Goal: Task Accomplishment & Management: Use online tool/utility

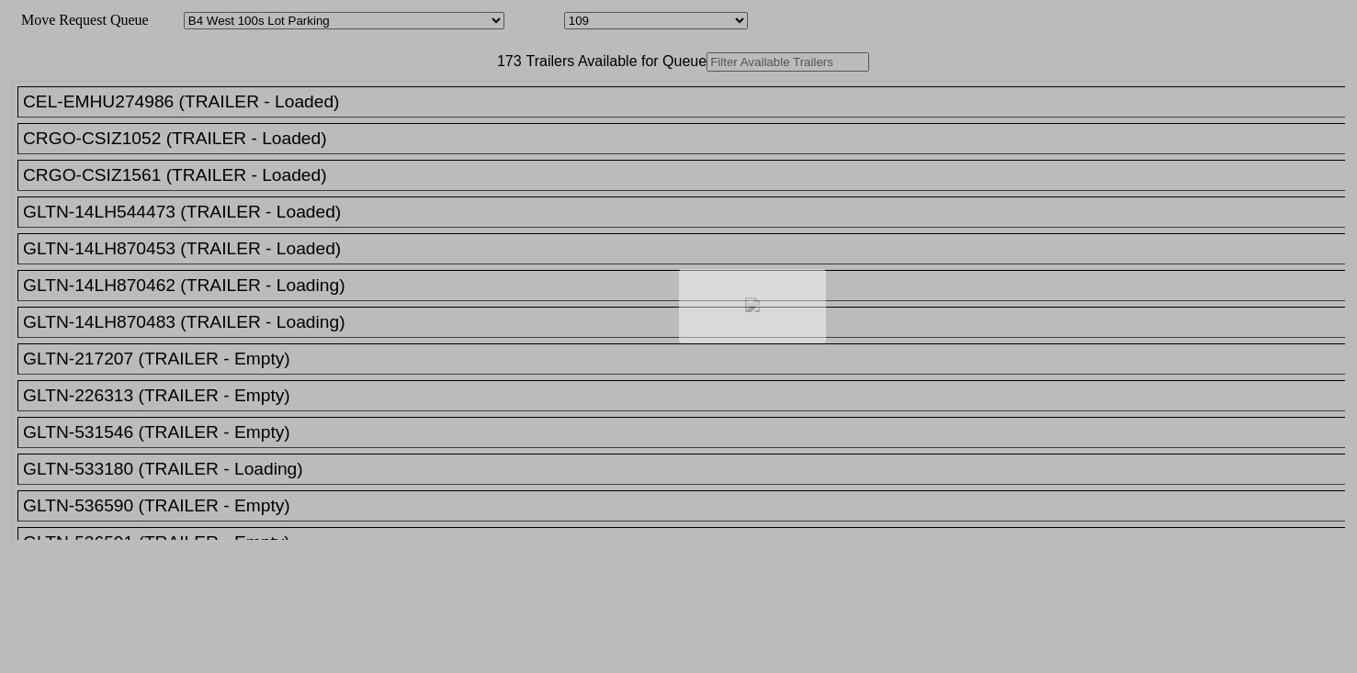
select select "525"
select select "7983"
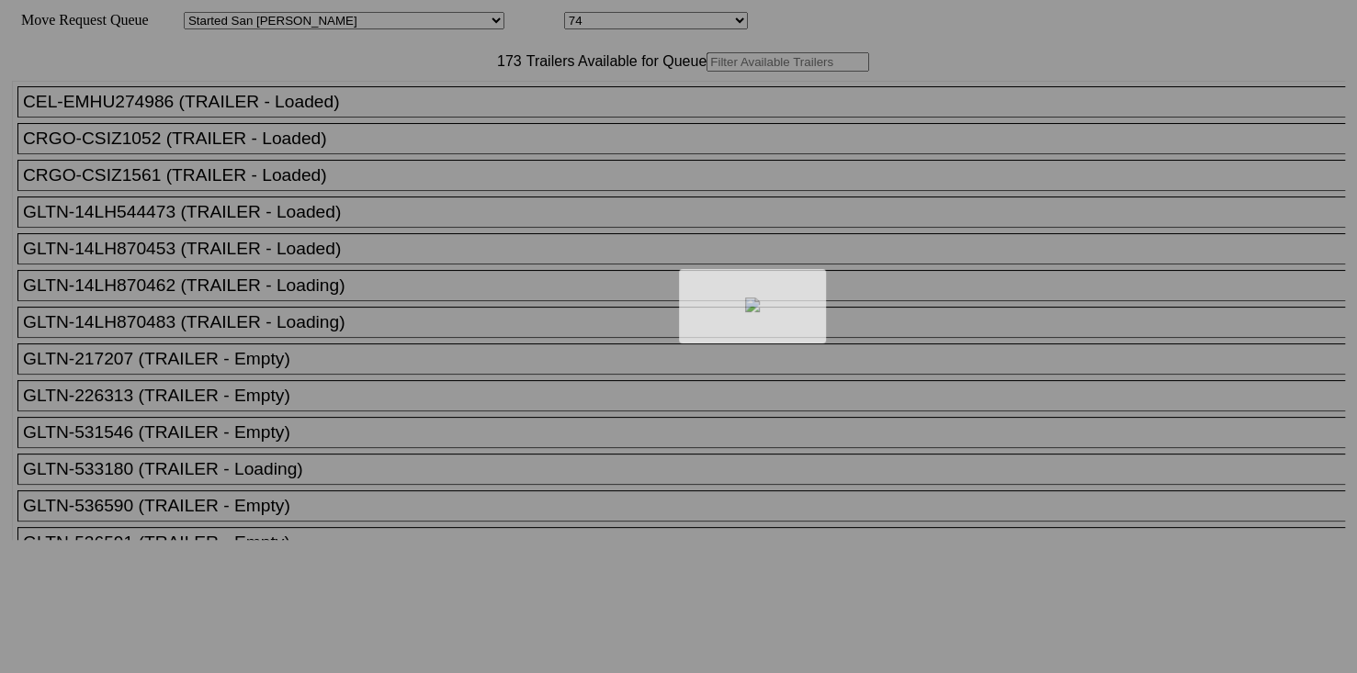
click at [472, 106] on div at bounding box center [678, 336] width 1357 height 673
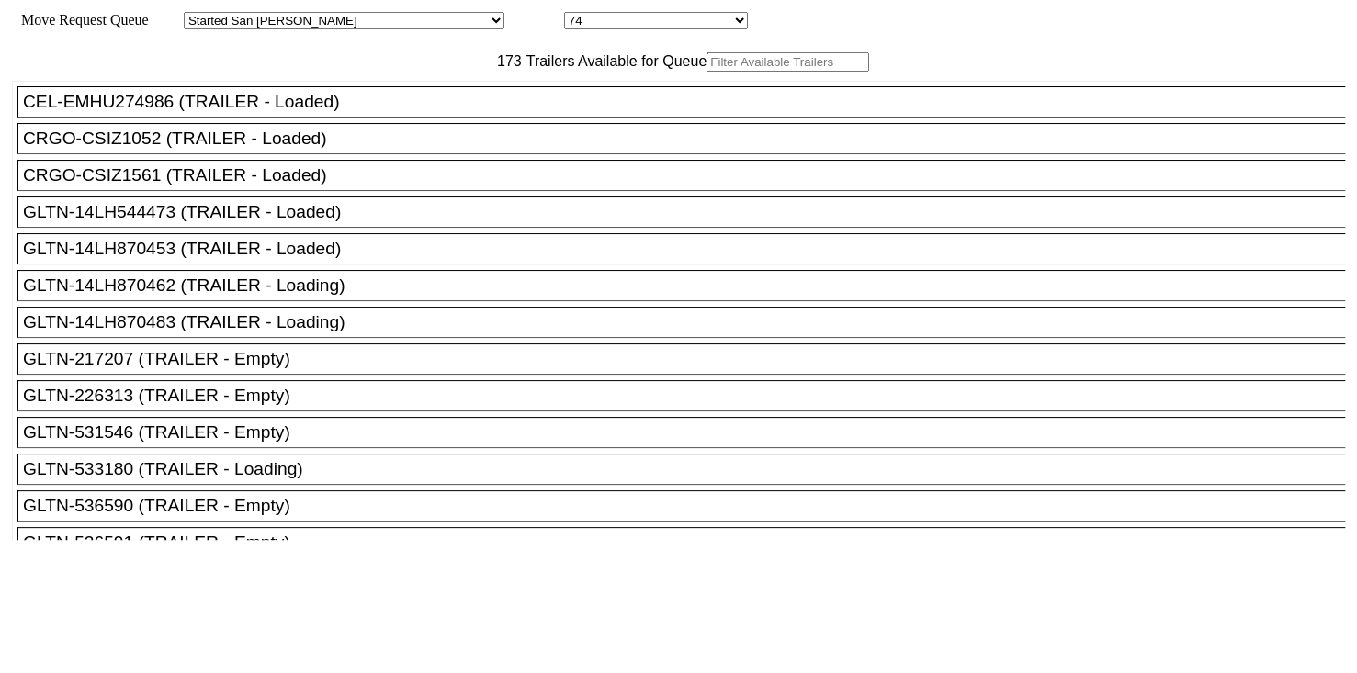
click at [707, 72] on input "text" at bounding box center [788, 61] width 163 height 19
paste input "JBHU343768"
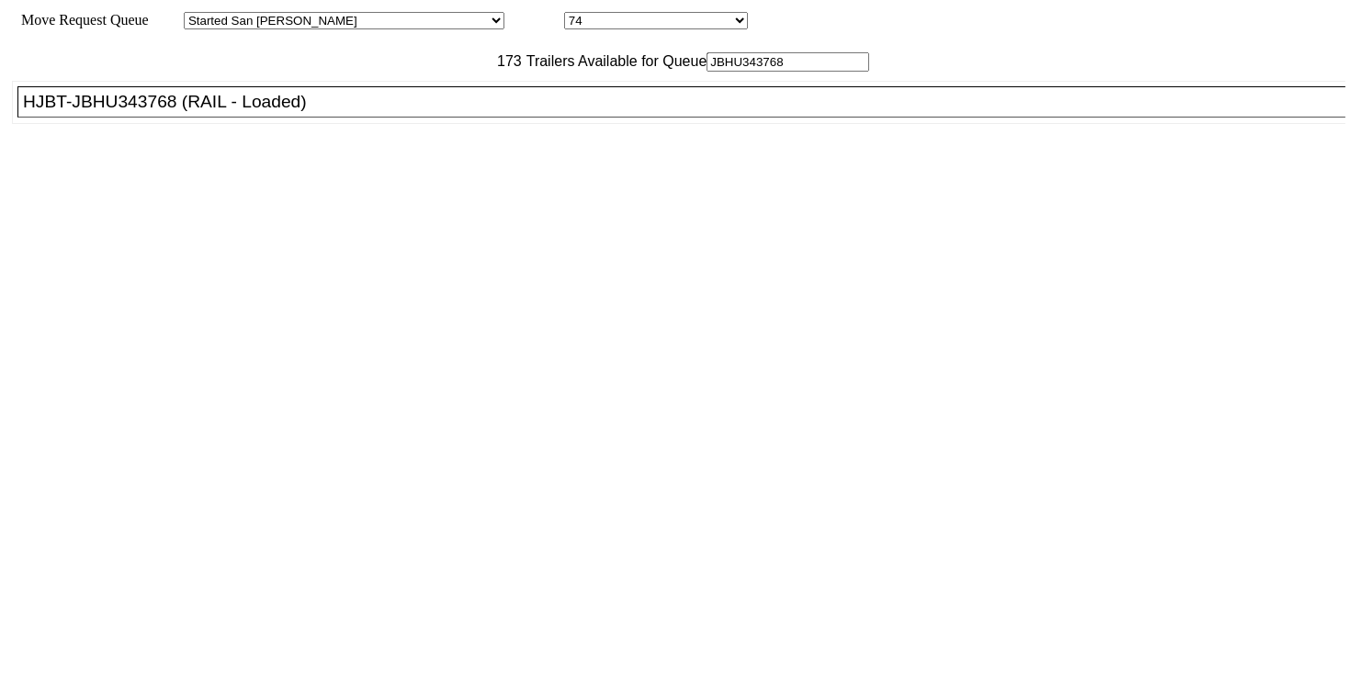
type input "JBHU343768"
click at [364, 112] on div "HJBT-JBHU343768 (RAIL - Loaded)" at bounding box center [689, 102] width 1333 height 20
